Goal: Information Seeking & Learning: Compare options

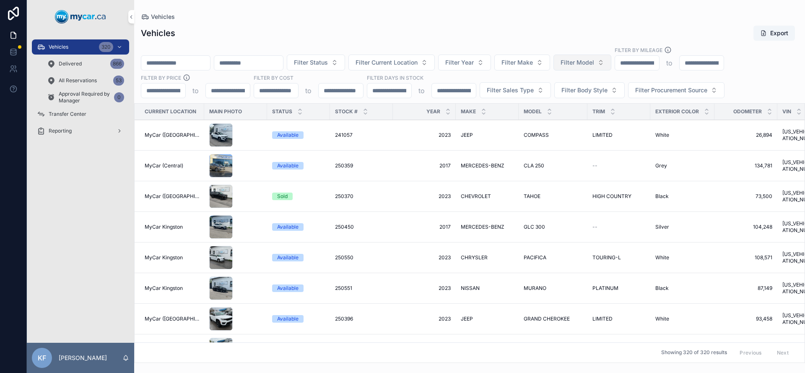
click at [594, 66] on span "Filter Model" at bounding box center [577, 62] width 34 height 8
click at [594, 60] on span "Filter Model" at bounding box center [577, 62] width 34 height 8
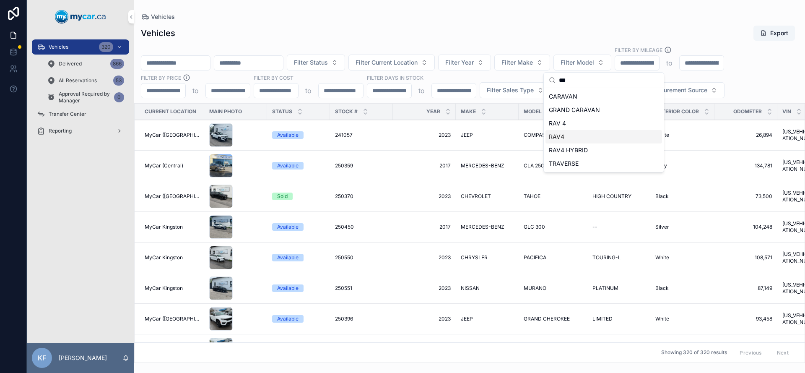
type input "***"
click at [574, 132] on div "RAV4" at bounding box center [603, 136] width 117 height 13
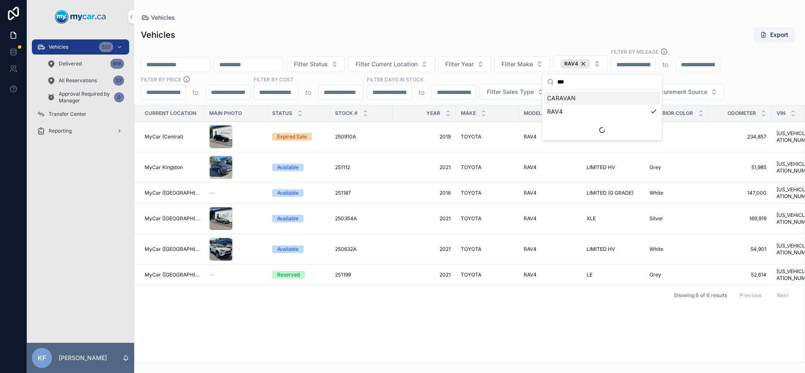
click at [570, 37] on div "Vehicles Export" at bounding box center [469, 35] width 657 height 16
click at [373, 246] on div "250632A 250632A" at bounding box center [361, 249] width 53 height 7
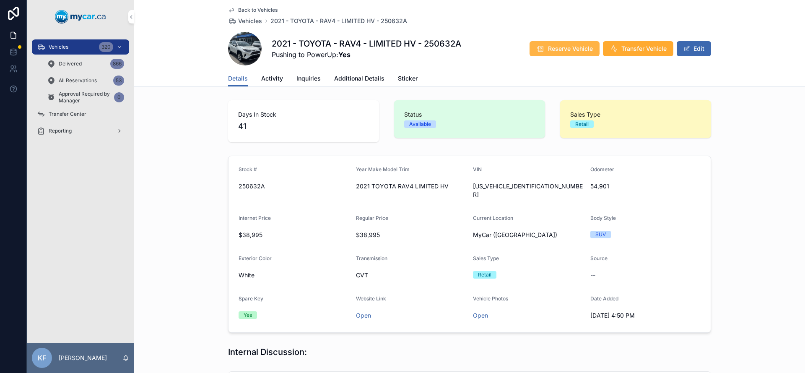
click at [575, 53] on button "Reserve Vehicle" at bounding box center [564, 48] width 70 height 15
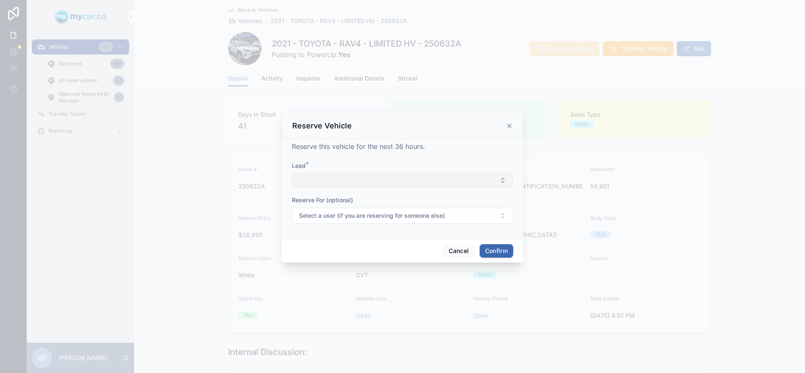
click at [420, 184] on button "Select Button" at bounding box center [402, 180] width 221 height 14
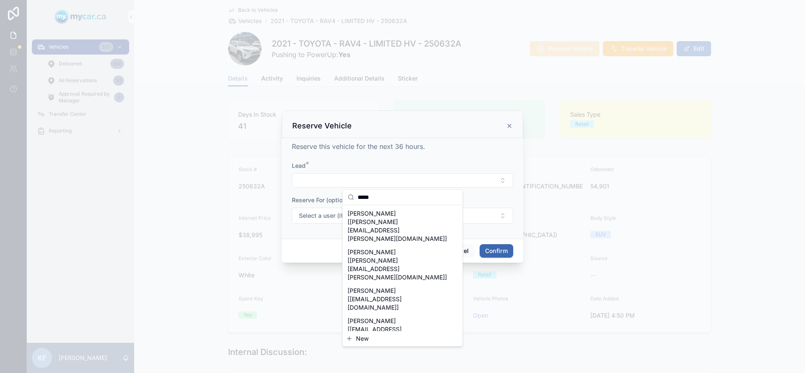
type input "*****"
click at [409, 347] on span "[PERSON_NAME] [[PERSON_NAME][EMAIL_ADDRESS][DOMAIN_NAME]]" at bounding box center [397, 364] width 100 height 34
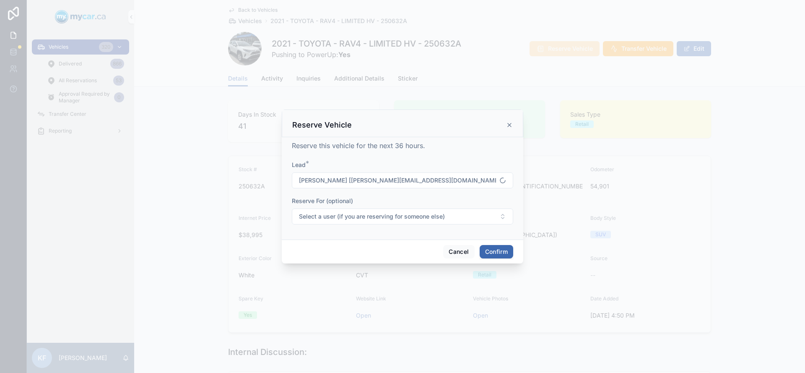
click at [484, 256] on button "Confirm" at bounding box center [496, 251] width 34 height 13
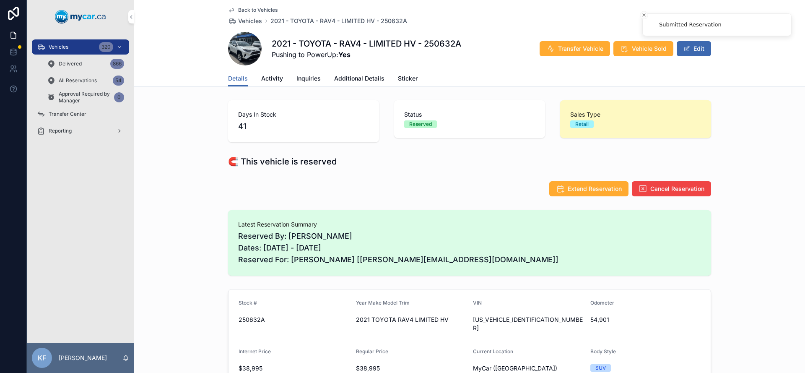
click at [440, 44] on h1 "2021 - TOYOTA - RAV4 - LIMITED HV - 250632A" at bounding box center [366, 44] width 189 height 12
copy h1 "250632A"
click at [70, 48] on div "Vehicles 320" at bounding box center [80, 46] width 87 height 13
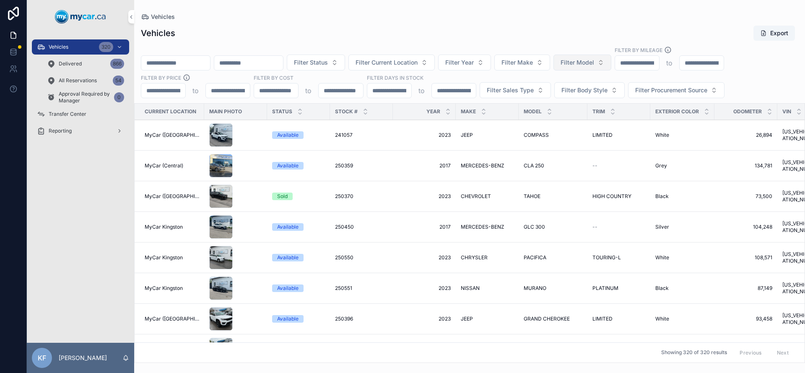
click at [594, 59] on span "Filter Model" at bounding box center [577, 62] width 34 height 8
type input "*"
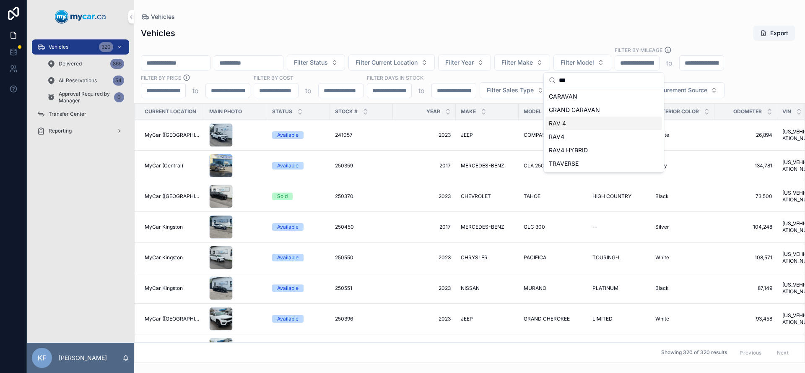
type input "***"
click at [584, 134] on div "RAV4" at bounding box center [603, 136] width 117 height 13
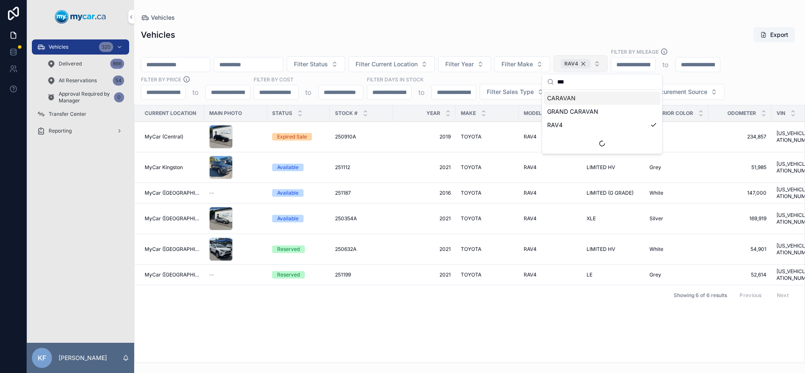
click at [590, 64] on div "RAV4" at bounding box center [575, 63] width 30 height 9
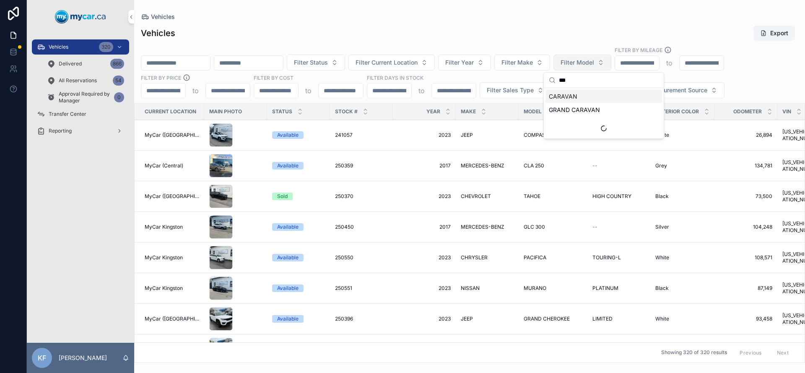
click at [594, 64] on span "Filter Model" at bounding box center [577, 62] width 34 height 8
type input "****"
click at [586, 98] on div "CIVIC" at bounding box center [603, 96] width 117 height 13
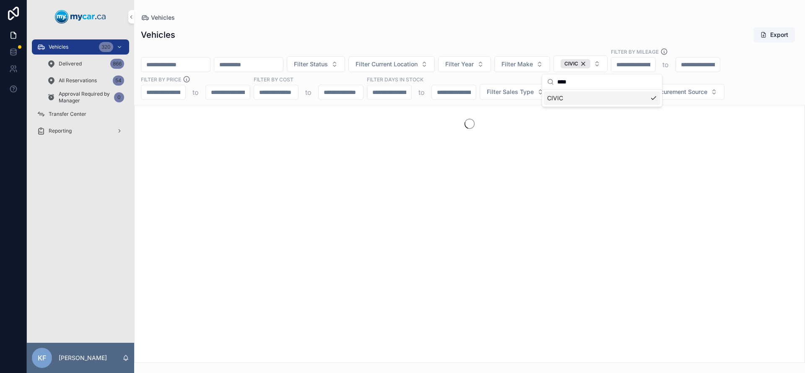
click at [523, 23] on div "Vehicles Export Filter Status Filter Current Location Filter Year Filter Make C…" at bounding box center [469, 192] width 671 height 341
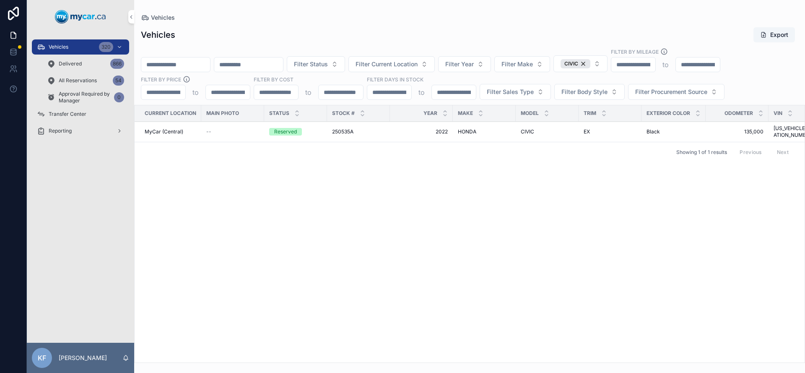
click at [313, 128] on div "Reserved" at bounding box center [295, 132] width 53 height 8
